Goal: Check status: Check status

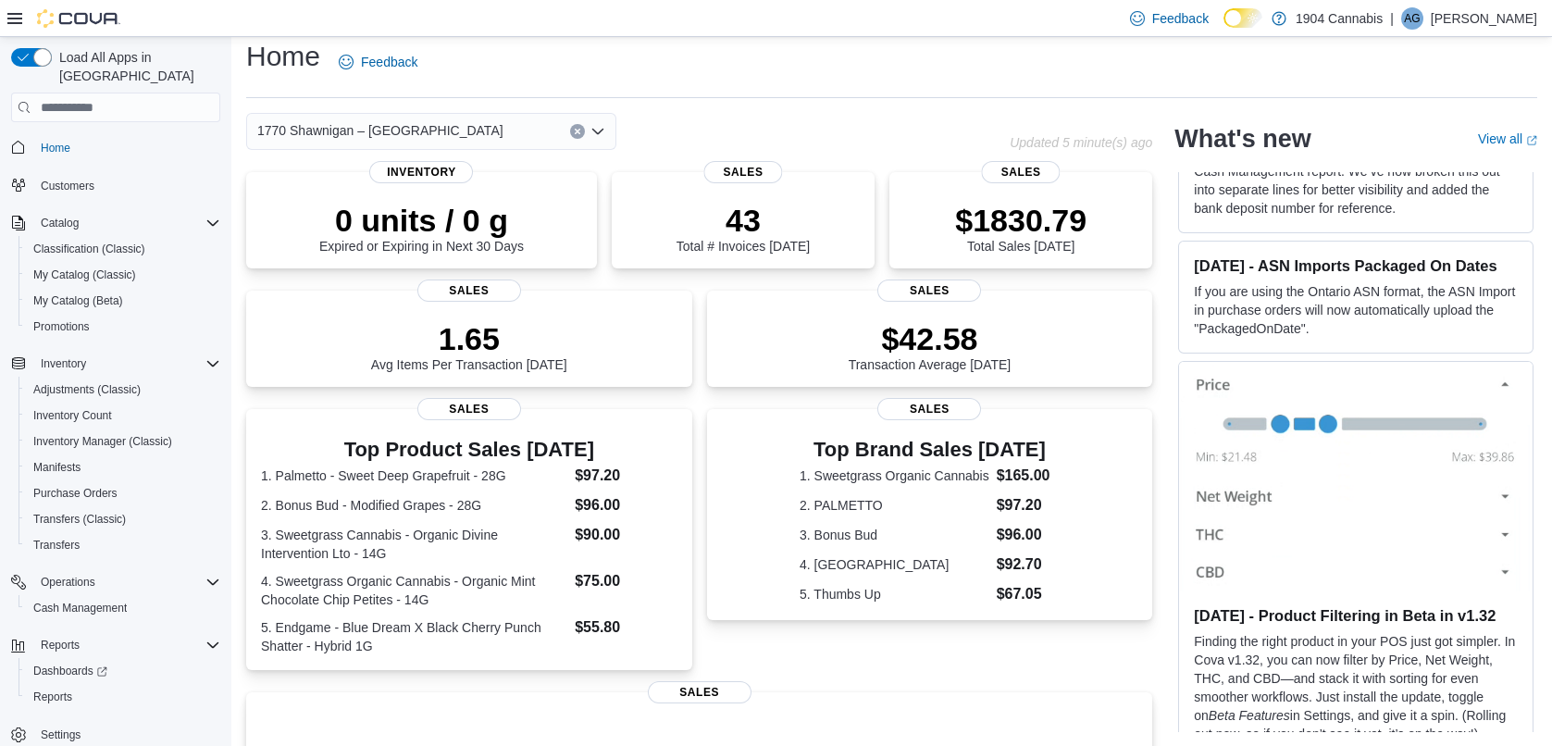
scroll to position [350, 0]
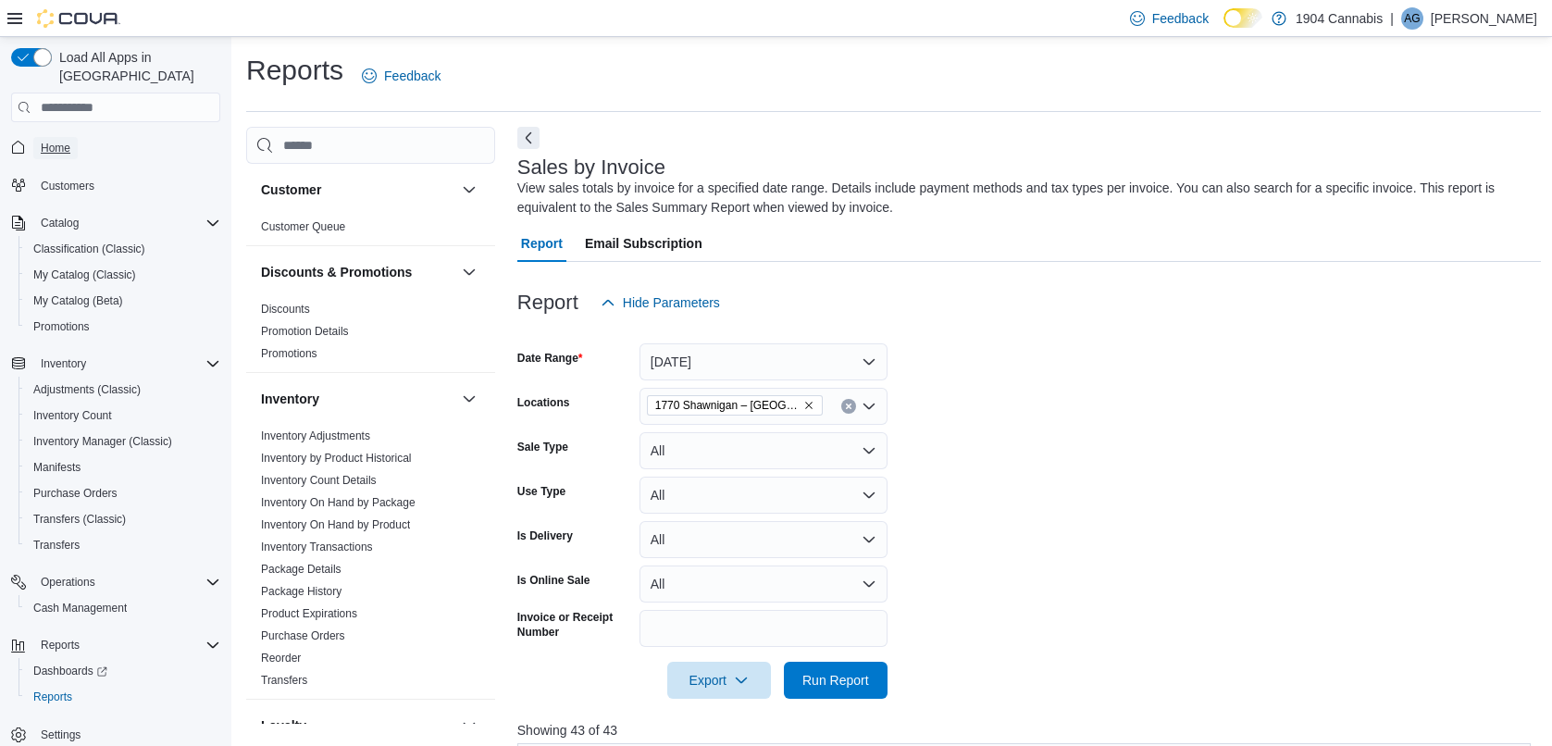
click at [67, 141] on span "Home" at bounding box center [56, 148] width 30 height 15
